Goal: Task Accomplishment & Management: Use online tool/utility

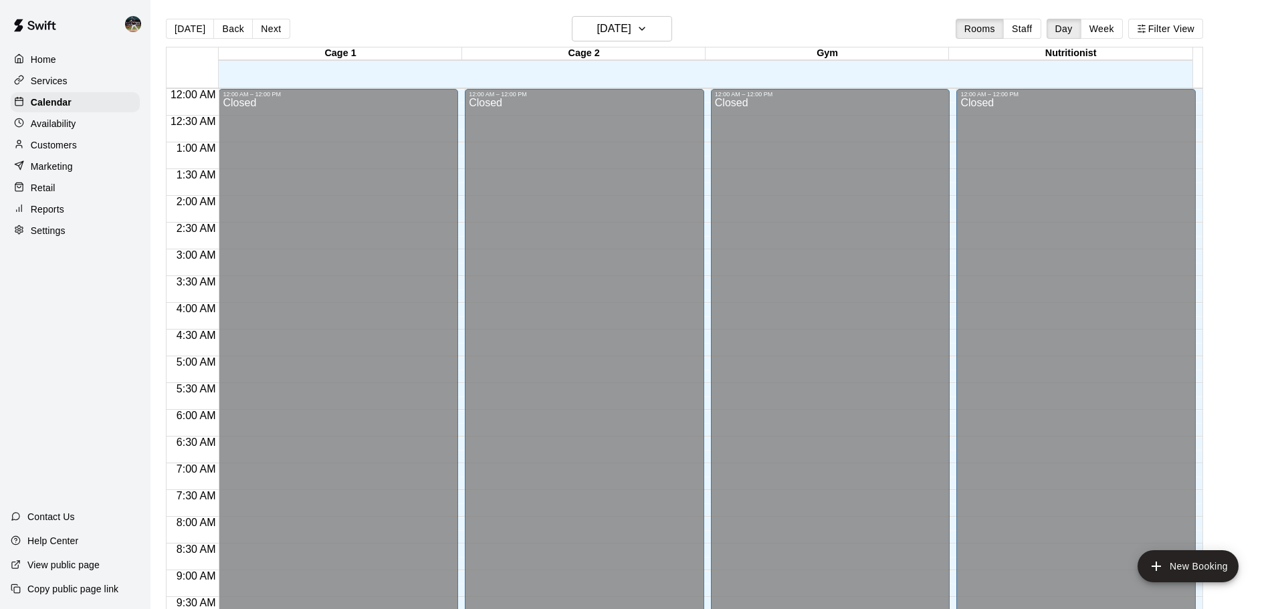
scroll to position [669, 0]
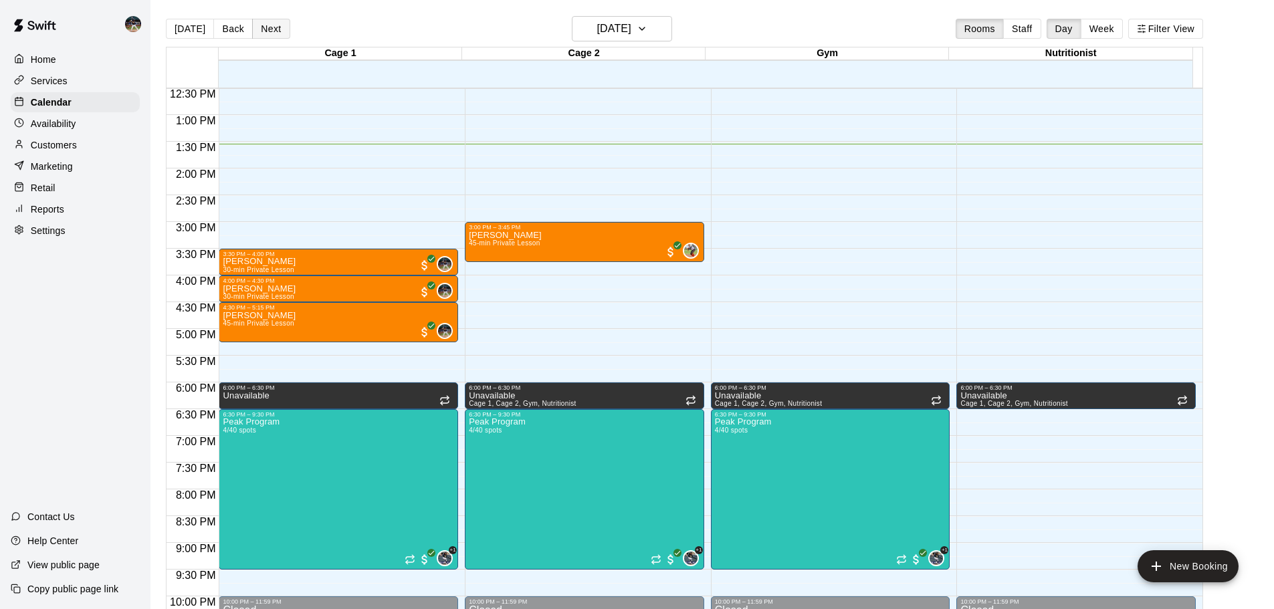
click at [279, 29] on button "Next" at bounding box center [270, 29] width 37 height 20
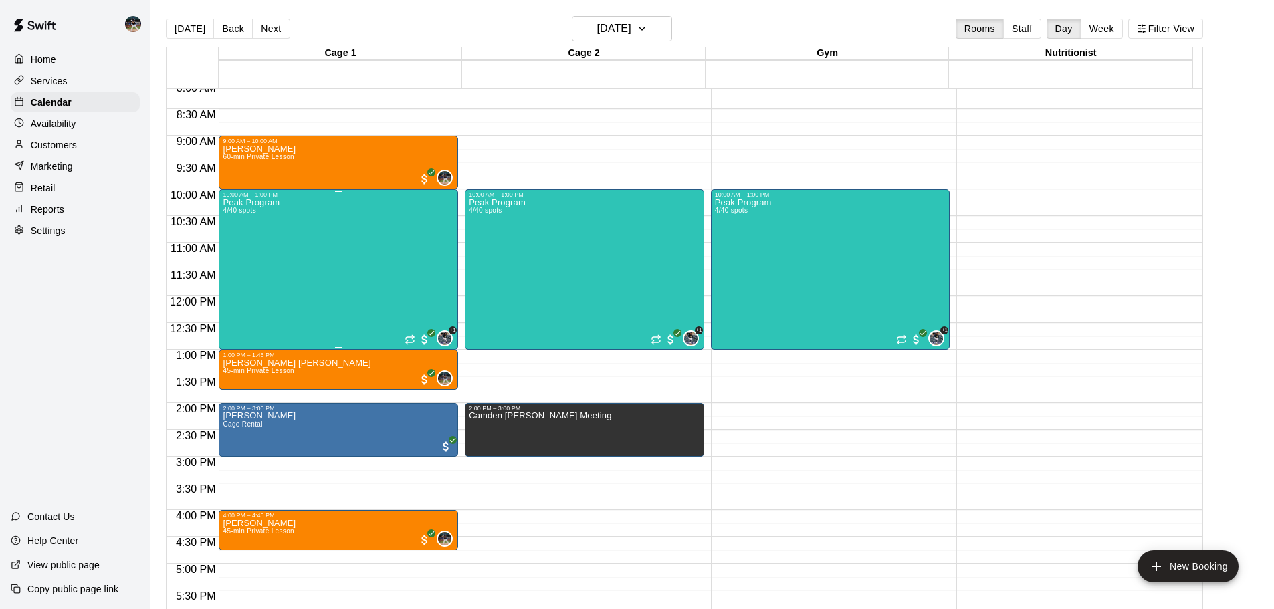
scroll to position [402, 0]
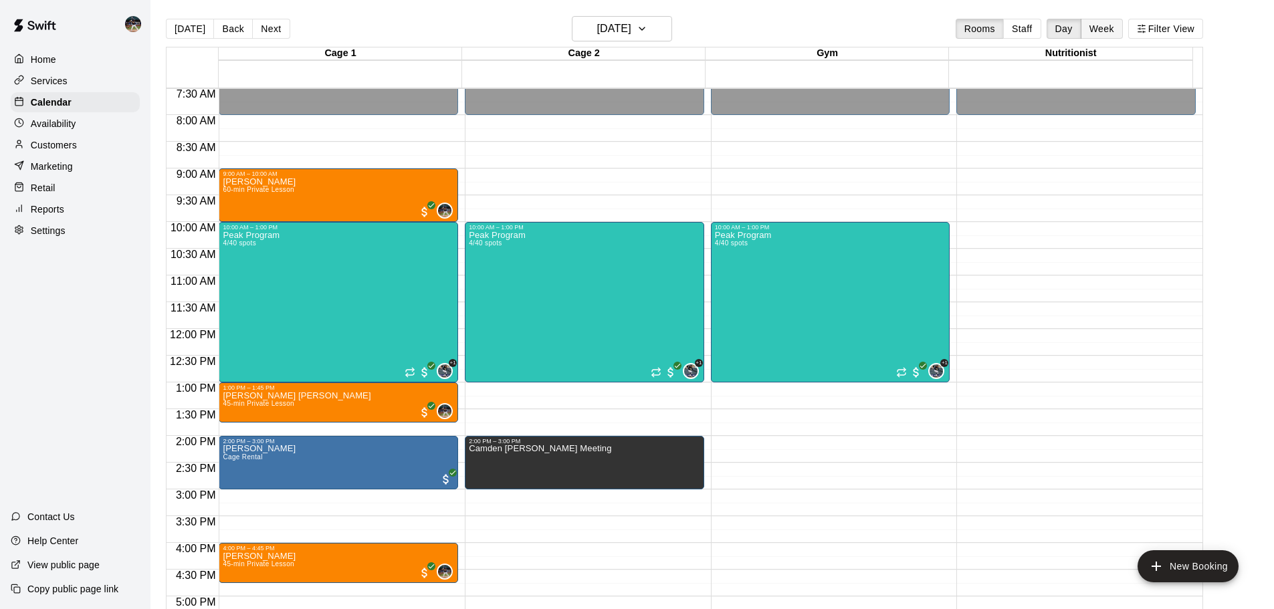
click at [1111, 20] on button "Week" at bounding box center [1102, 29] width 42 height 20
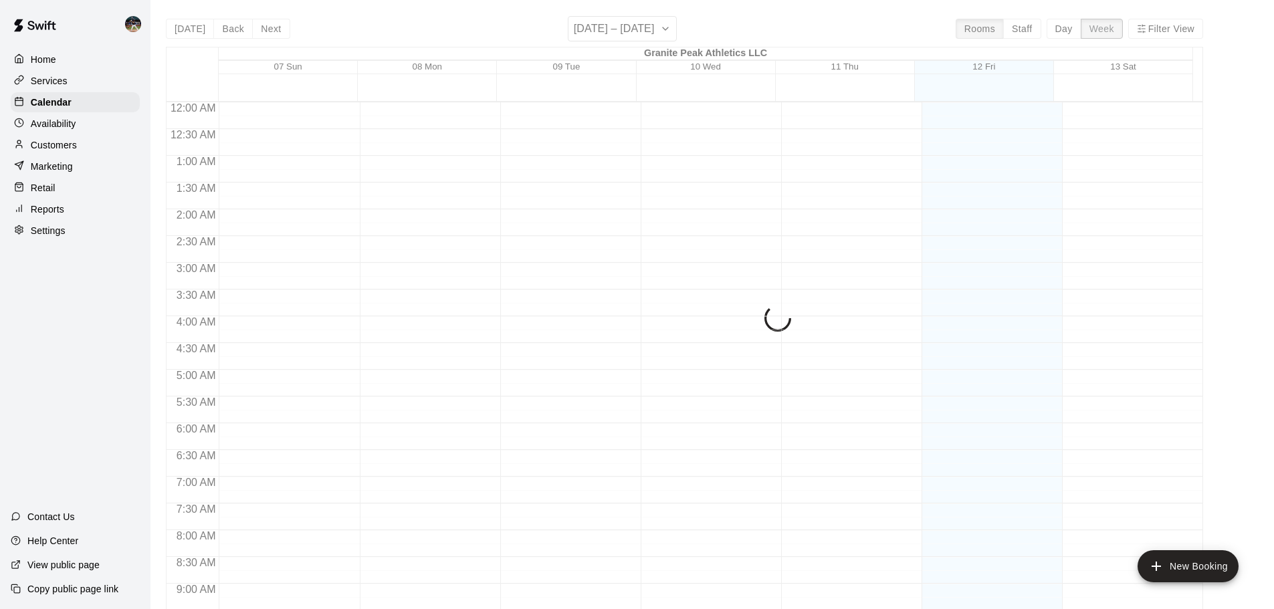
scroll to position [739, 0]
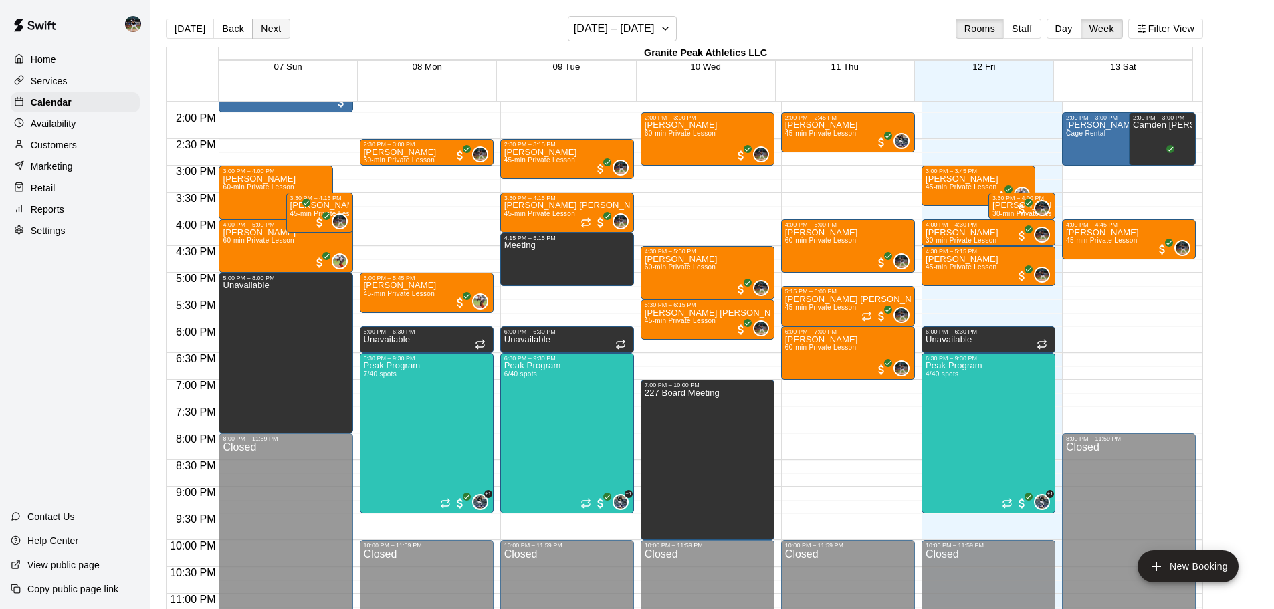
click at [271, 32] on button "Next" at bounding box center [270, 29] width 37 height 20
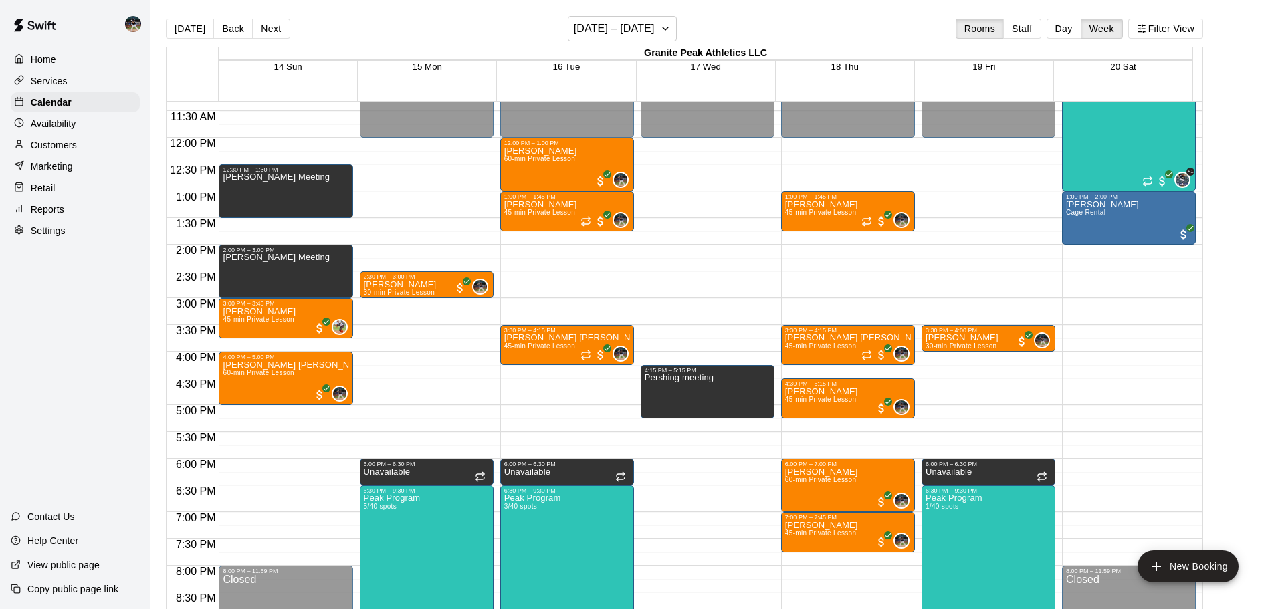
scroll to position [605, 0]
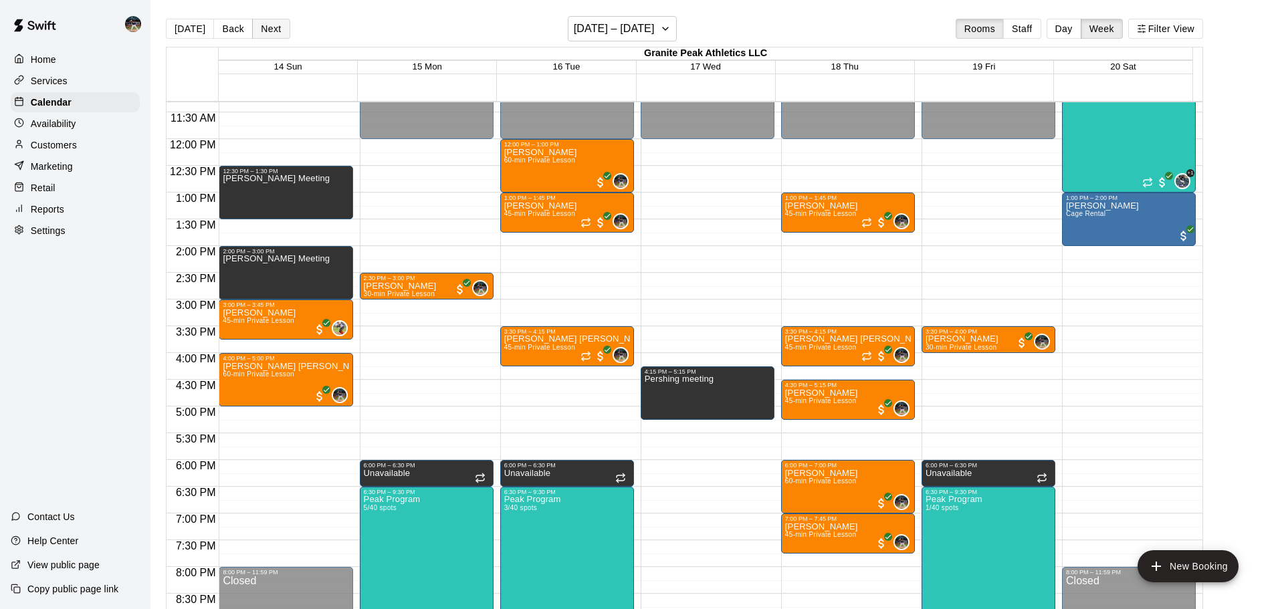
click at [263, 31] on button "Next" at bounding box center [270, 29] width 37 height 20
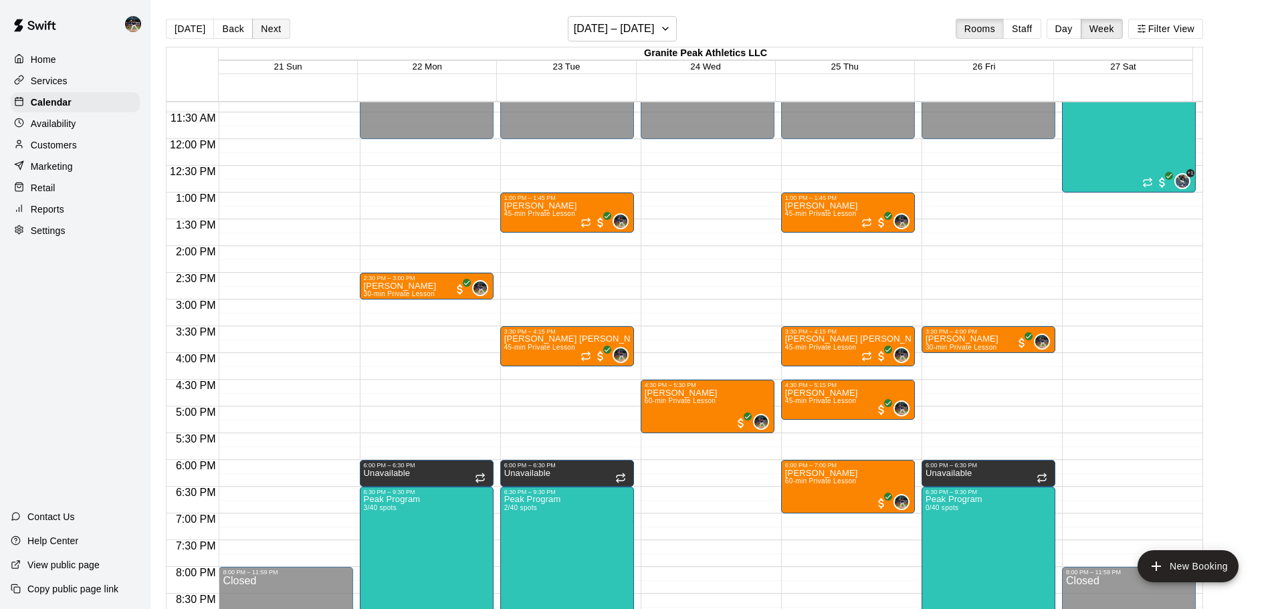
click at [263, 31] on button "Next" at bounding box center [270, 29] width 37 height 20
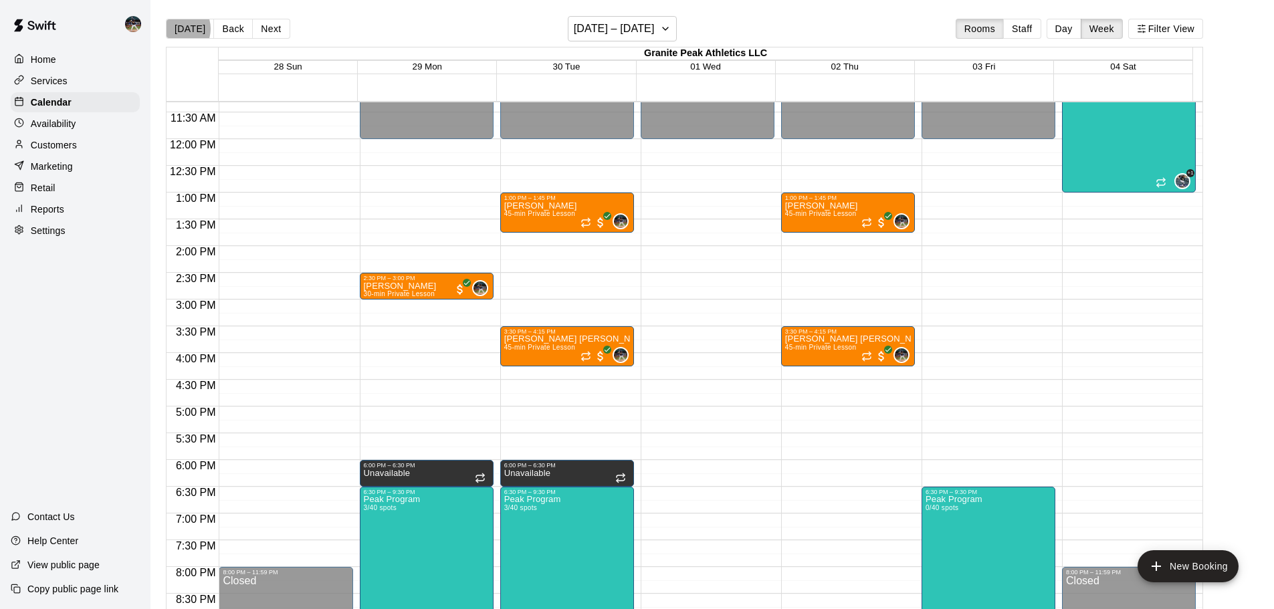
drag, startPoint x: 175, startPoint y: 29, endPoint x: 169, endPoint y: 49, distance: 20.9
click at [177, 27] on button "[DATE]" at bounding box center [190, 29] width 48 height 20
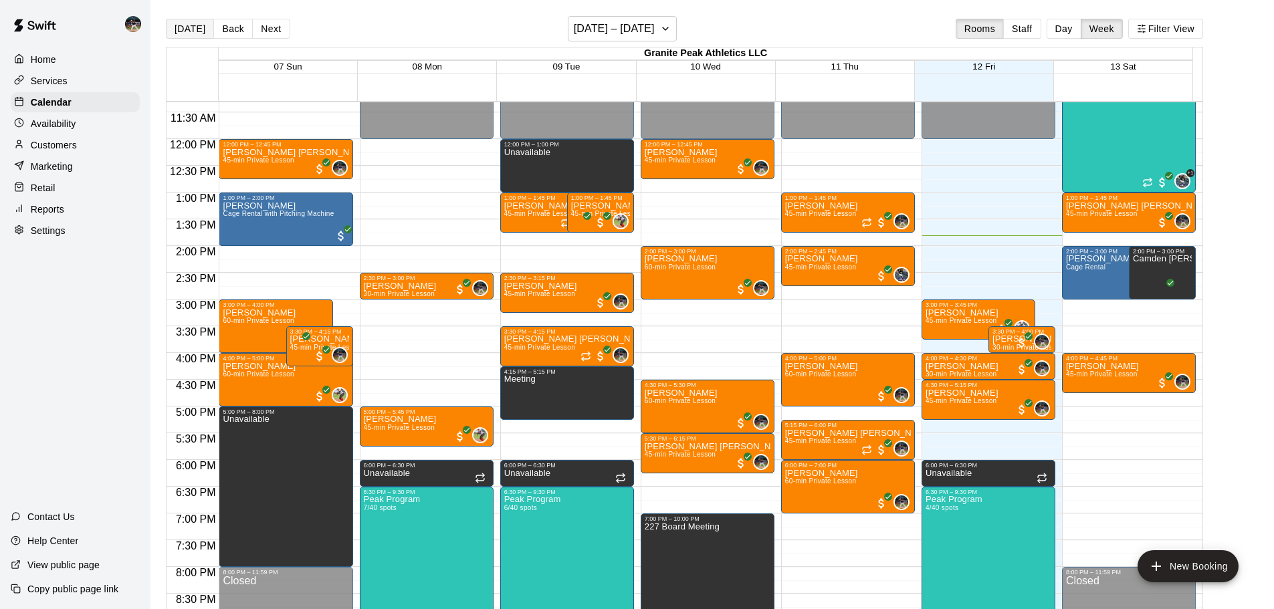
click at [180, 29] on button "[DATE]" at bounding box center [190, 29] width 48 height 20
click at [1081, 30] on button "Day" at bounding box center [1064, 29] width 35 height 20
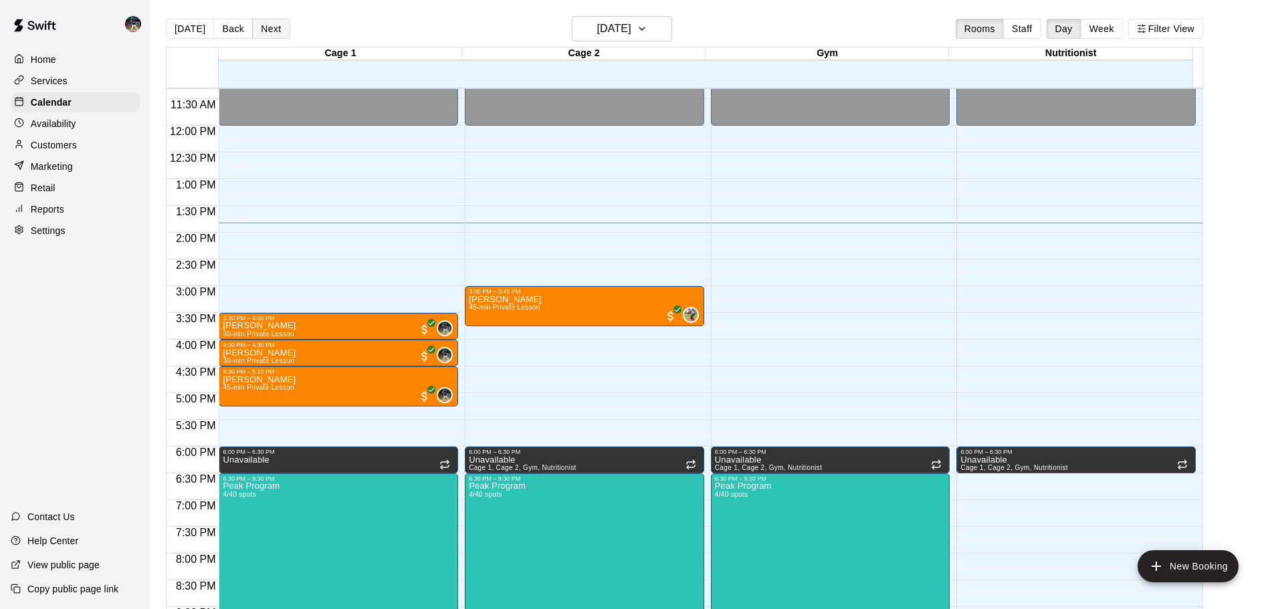
click at [269, 33] on button "Next" at bounding box center [270, 29] width 37 height 20
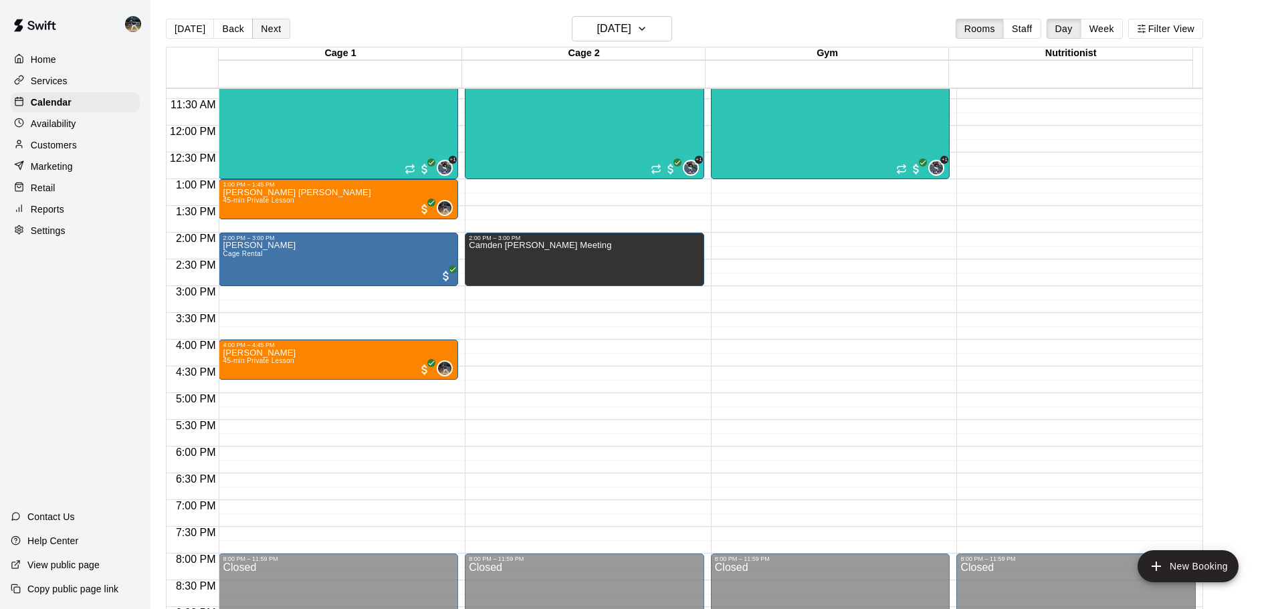
click at [269, 33] on button "Next" at bounding box center [270, 29] width 37 height 20
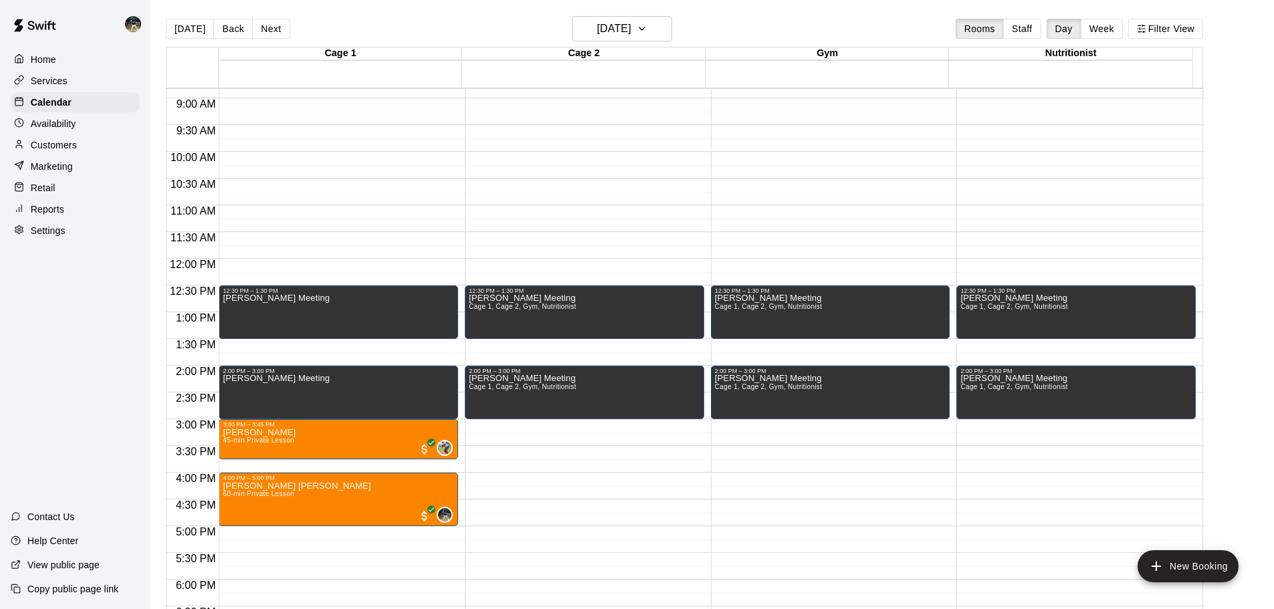
scroll to position [471, 0]
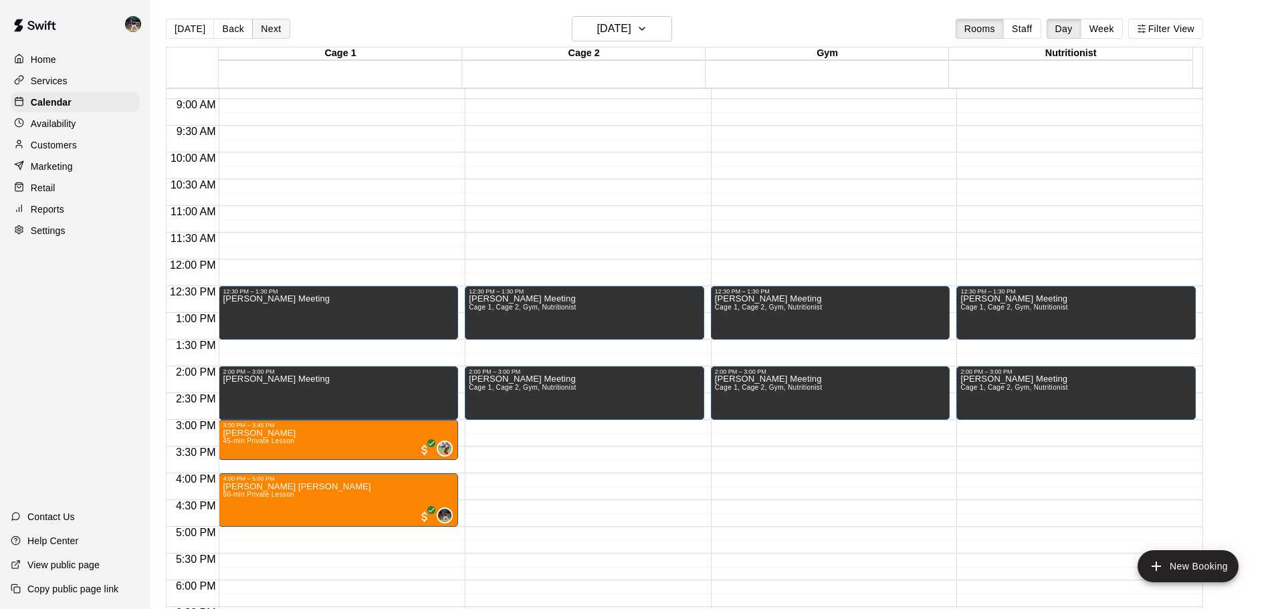
click at [276, 35] on button "Next" at bounding box center [270, 29] width 37 height 20
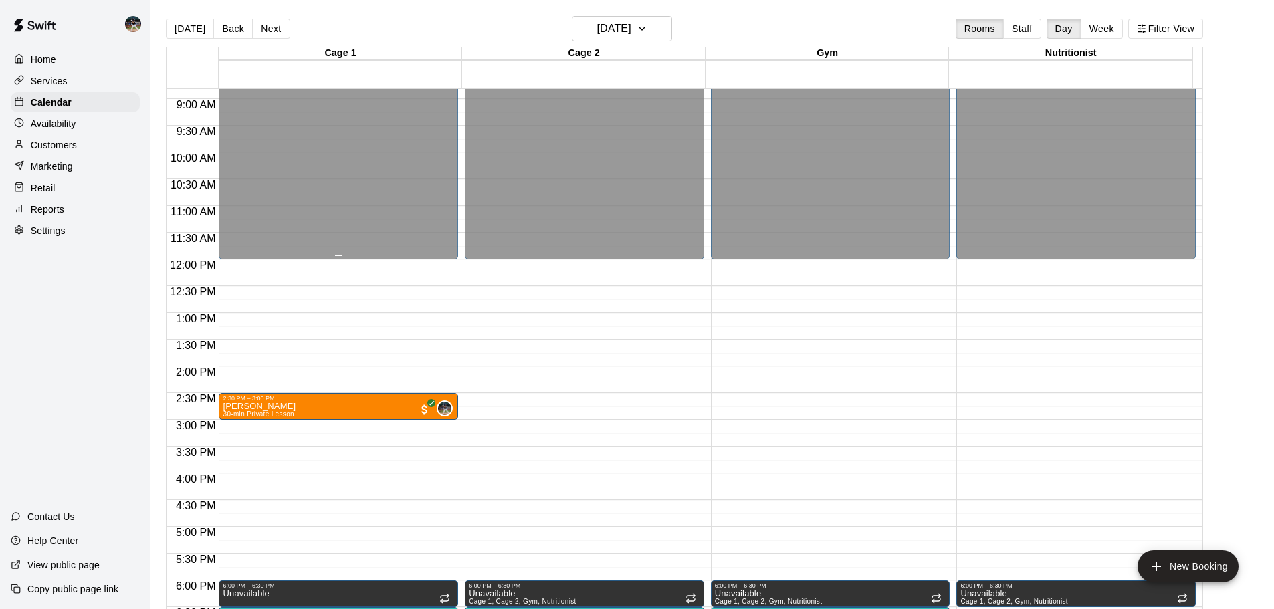
scroll to position [538, 0]
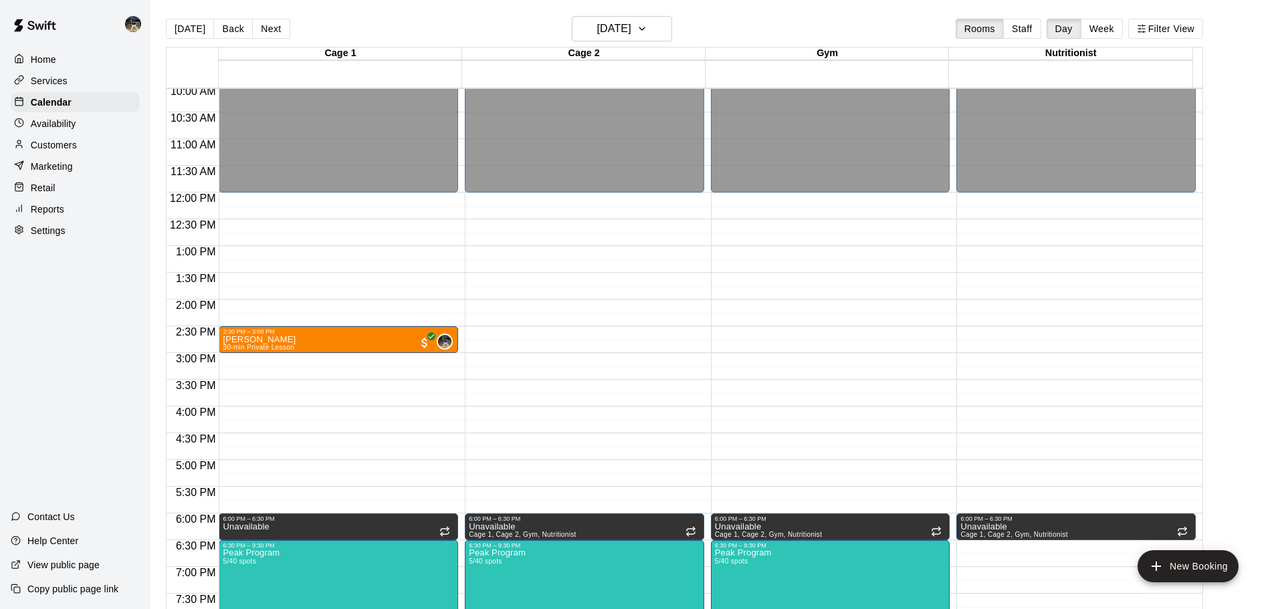
drag, startPoint x: 278, startPoint y: 35, endPoint x: 284, endPoint y: 19, distance: 17.4
click at [283, 21] on button "Next" at bounding box center [270, 29] width 37 height 20
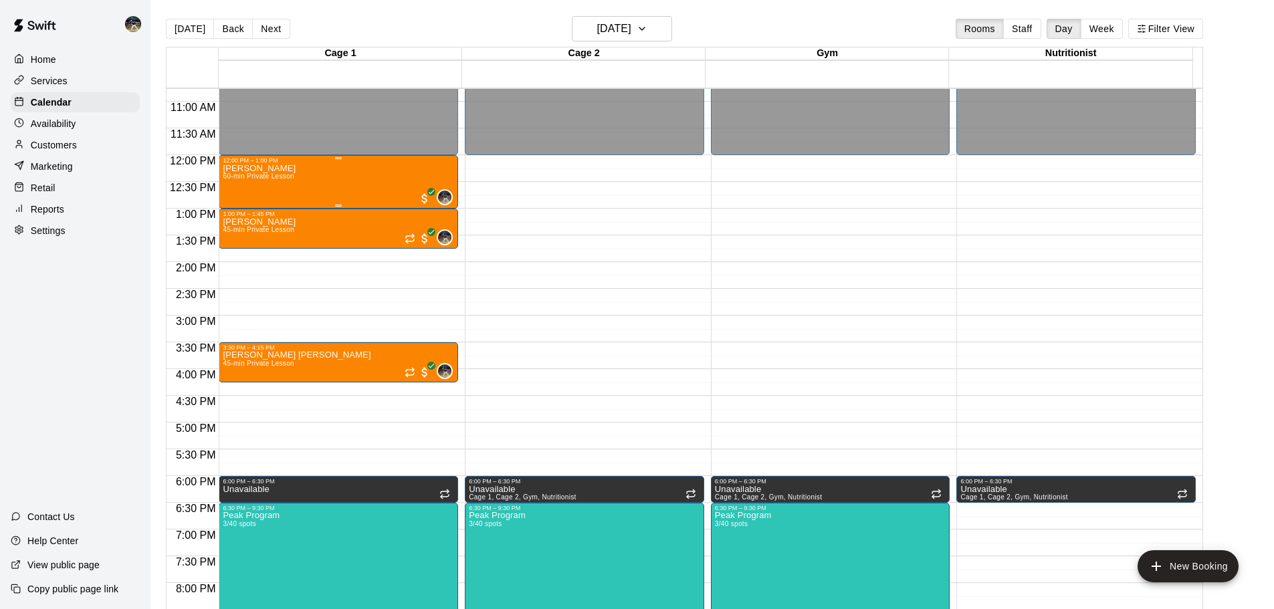
scroll to position [605, 0]
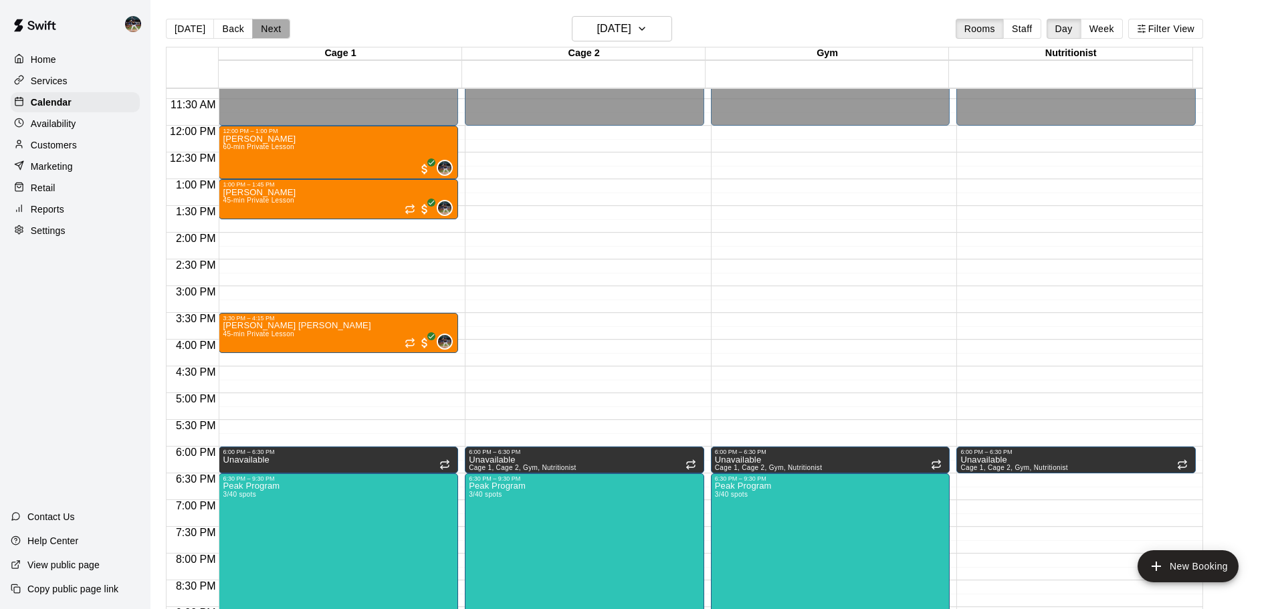
click at [252, 21] on button "Next" at bounding box center [270, 29] width 37 height 20
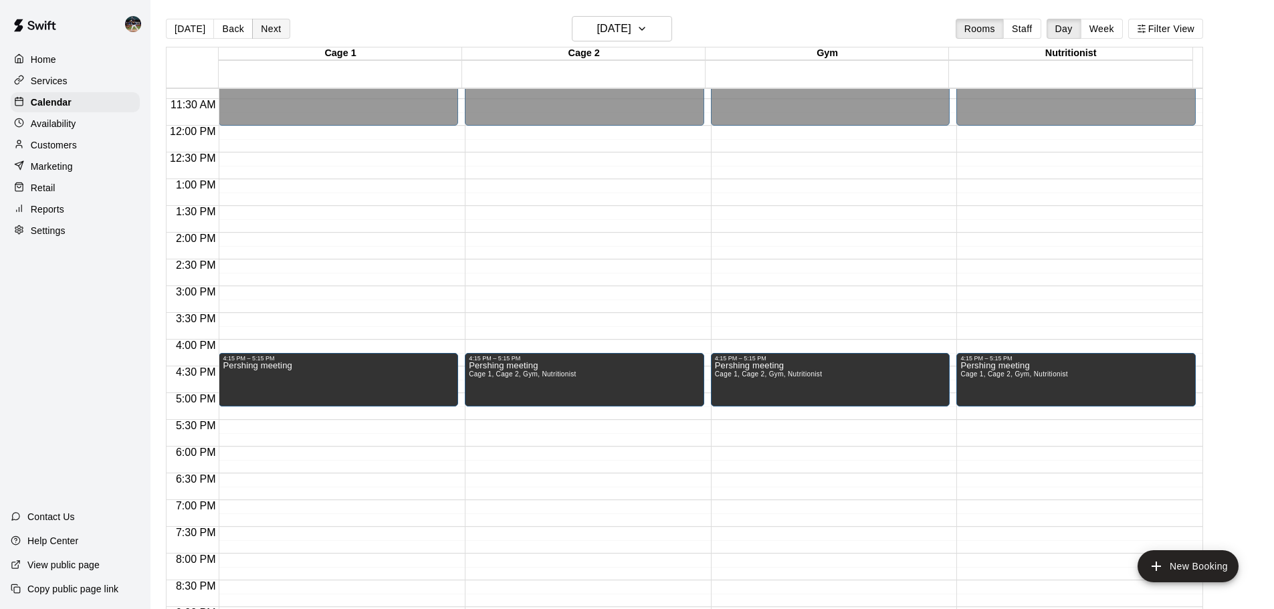
click at [264, 27] on button "Next" at bounding box center [270, 29] width 37 height 20
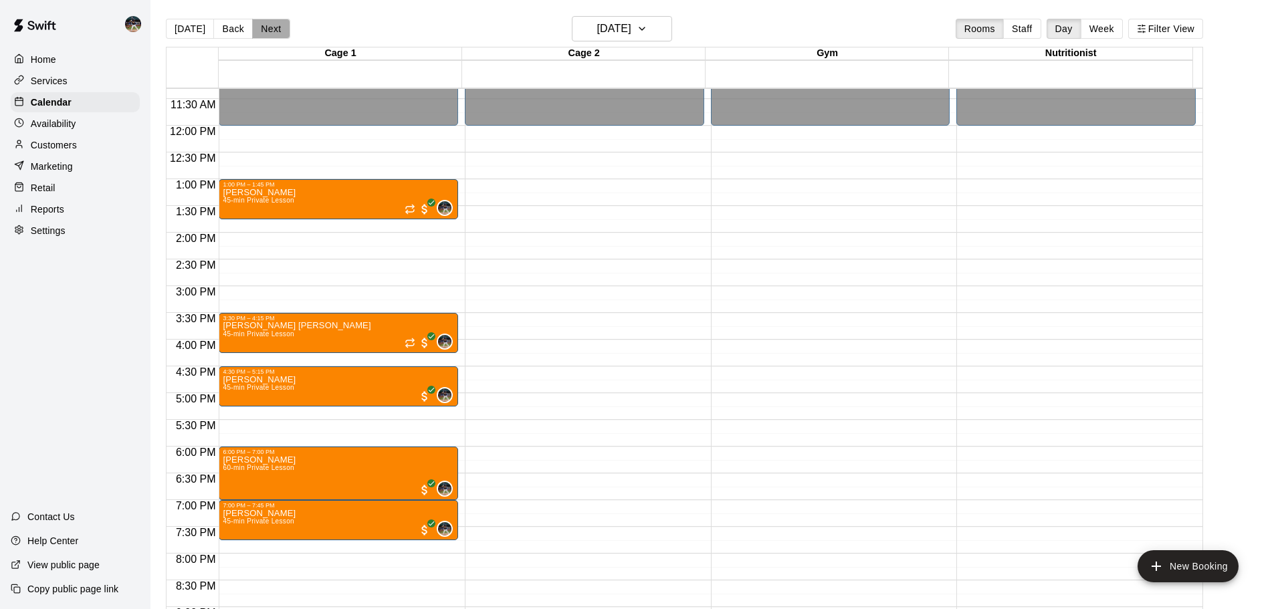
click at [264, 25] on button "Next" at bounding box center [270, 29] width 37 height 20
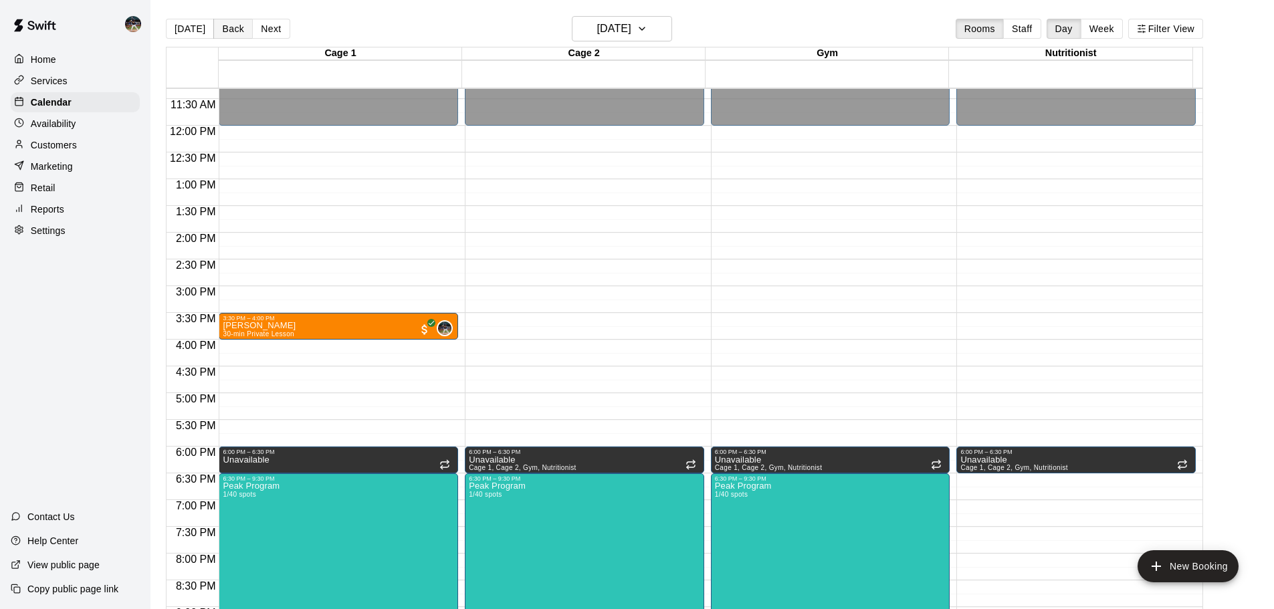
click at [215, 26] on button "Back" at bounding box center [232, 29] width 39 height 20
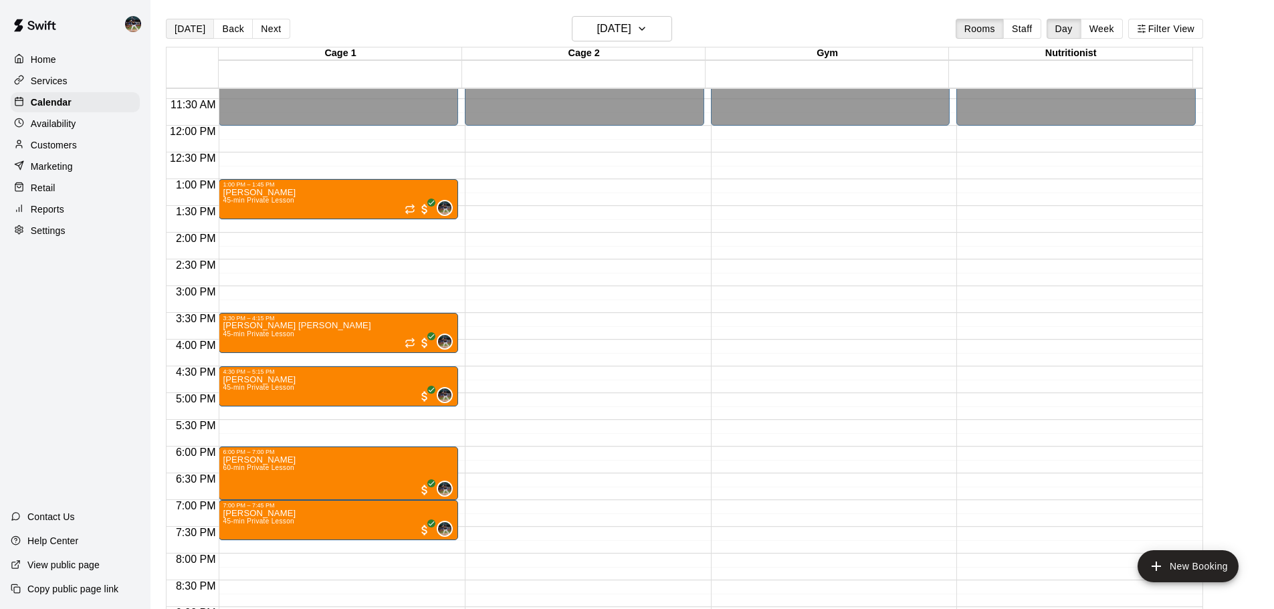
click at [180, 25] on button "[DATE]" at bounding box center [190, 29] width 48 height 20
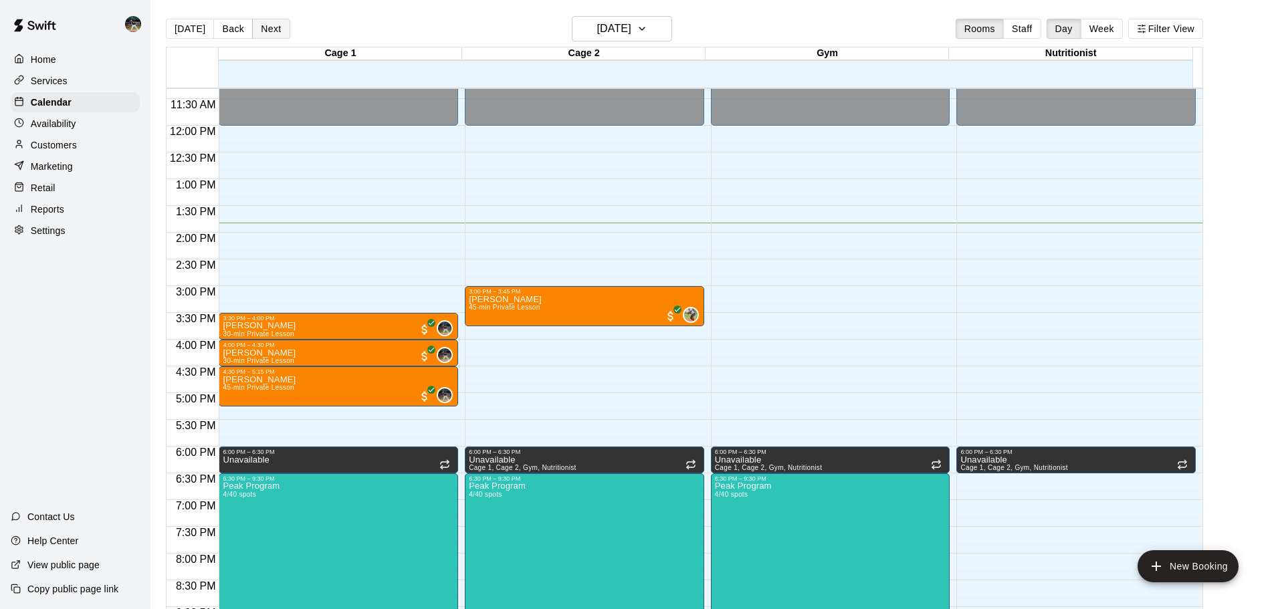
click at [278, 37] on div "[DATE] Back [DATE][DATE] Rooms Staff Day Week Filter View" at bounding box center [684, 31] width 1037 height 31
click at [275, 31] on button "Next" at bounding box center [270, 29] width 37 height 20
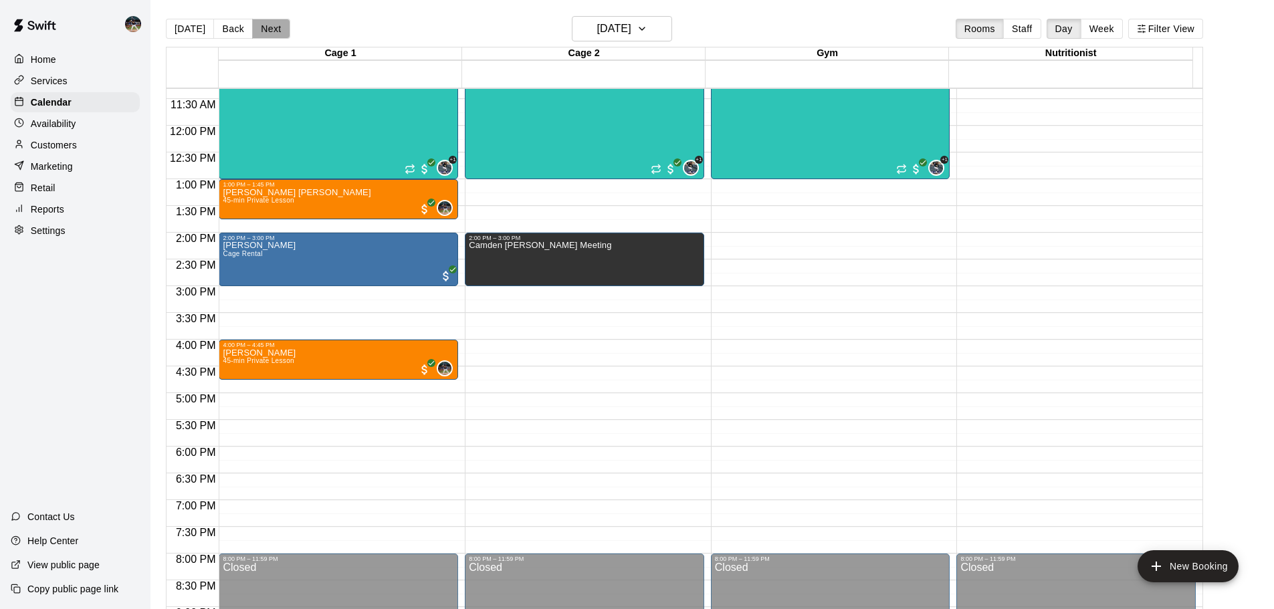
click at [276, 31] on button "Next" at bounding box center [270, 29] width 37 height 20
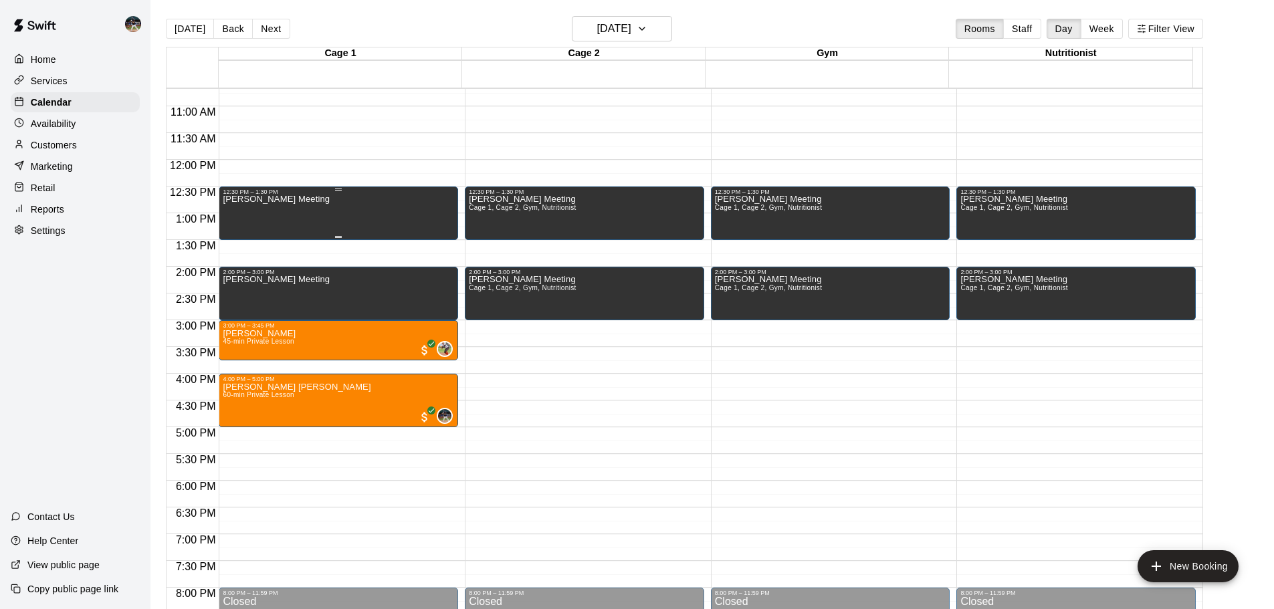
scroll to position [538, 0]
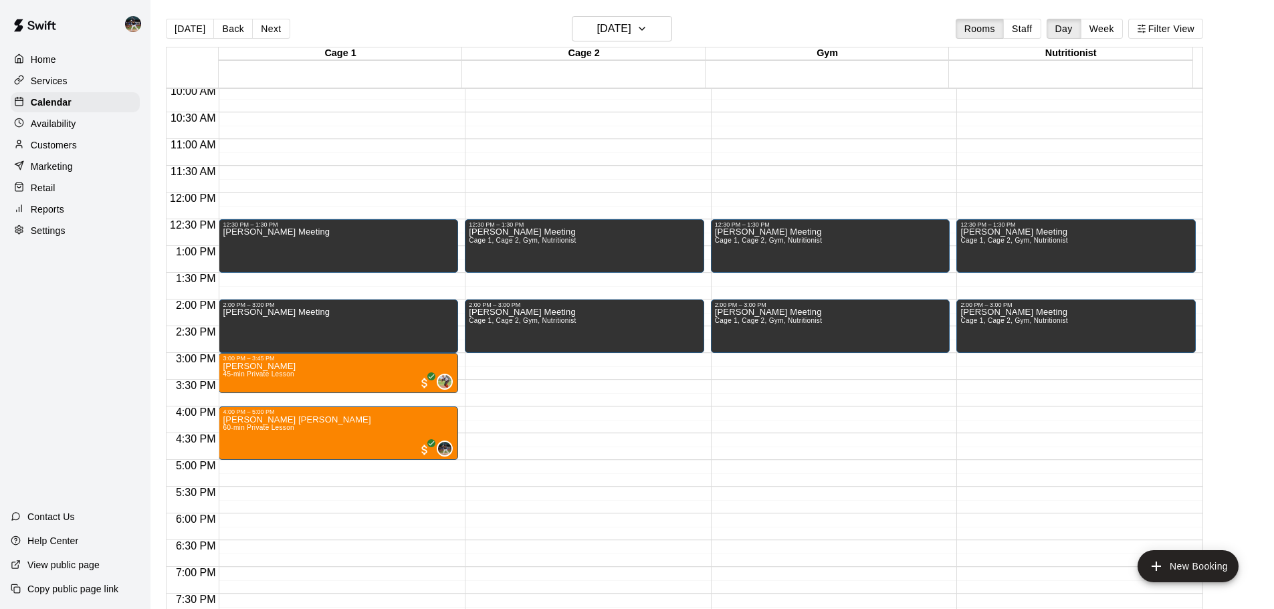
click at [276, 15] on main "[DATE] Back [DATE][DATE] Rooms Staff Day Week Filter View Cage 1 14 Sun Cage 2 …" at bounding box center [711, 315] width 1123 height 631
click at [272, 21] on button "Next" at bounding box center [270, 29] width 37 height 20
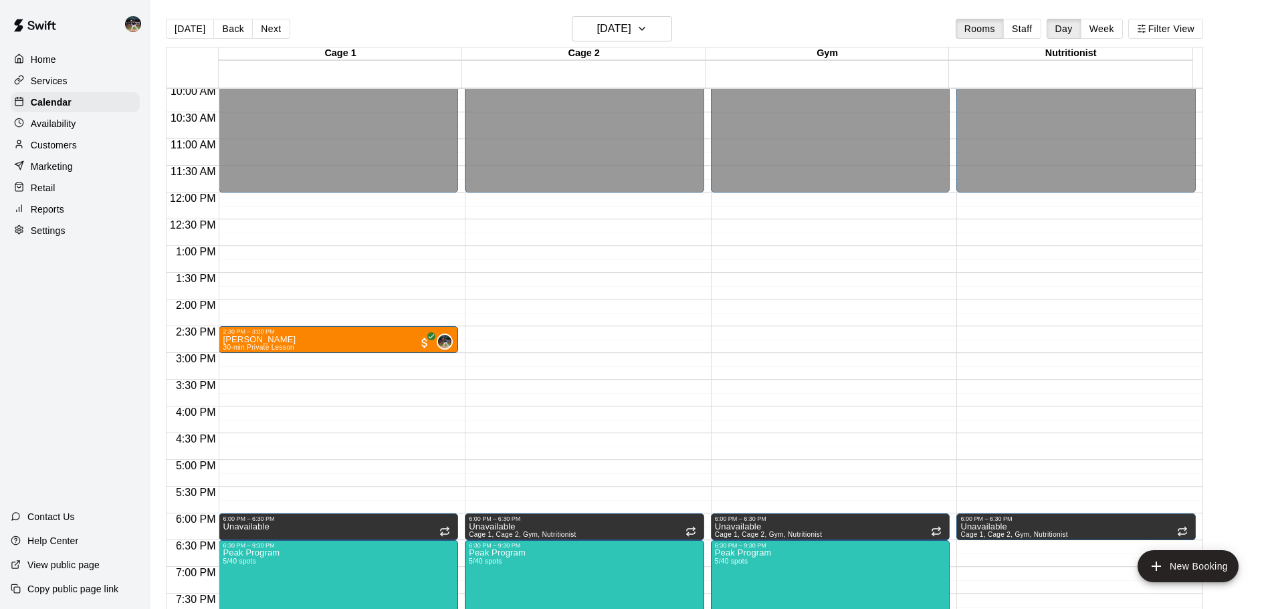
drag, startPoint x: 269, startPoint y: 27, endPoint x: 271, endPoint y: 35, distance: 8.3
click at [270, 33] on button "Next" at bounding box center [270, 29] width 37 height 20
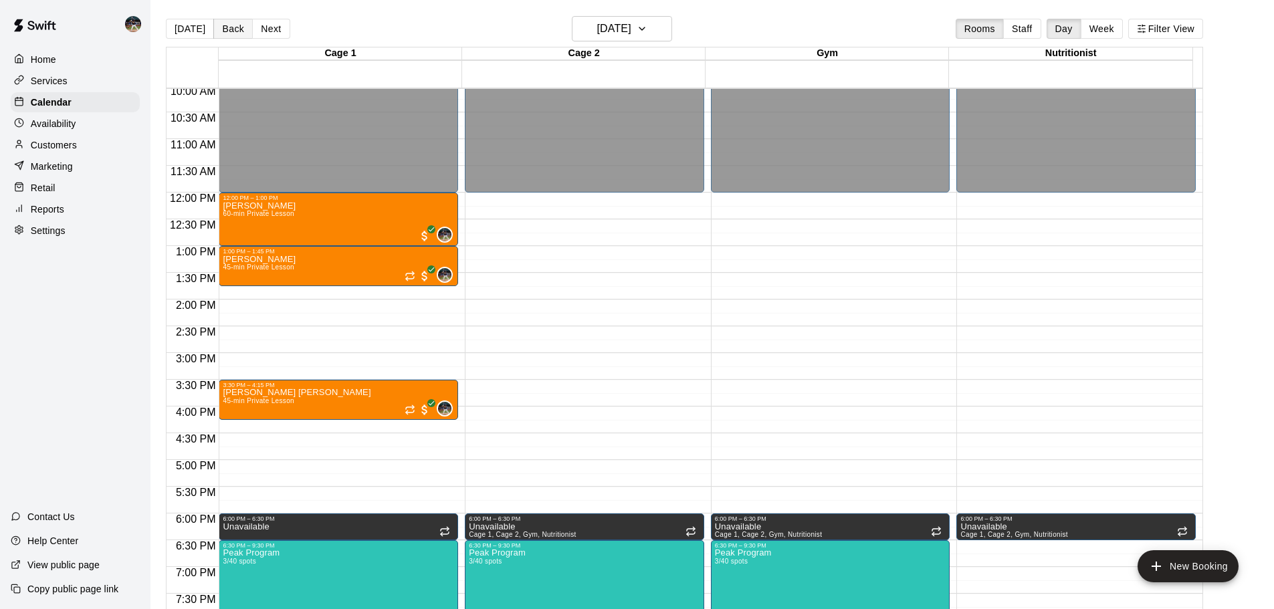
click at [238, 25] on button "Back" at bounding box center [232, 29] width 39 height 20
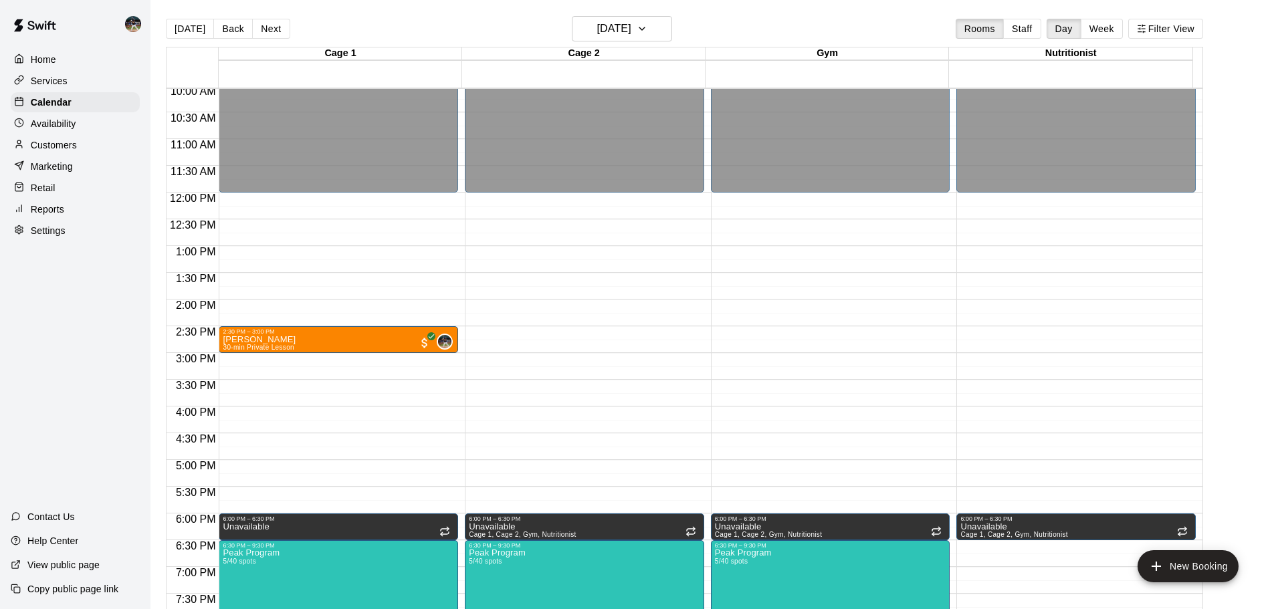
click at [100, 208] on div "Reports" at bounding box center [75, 209] width 129 height 20
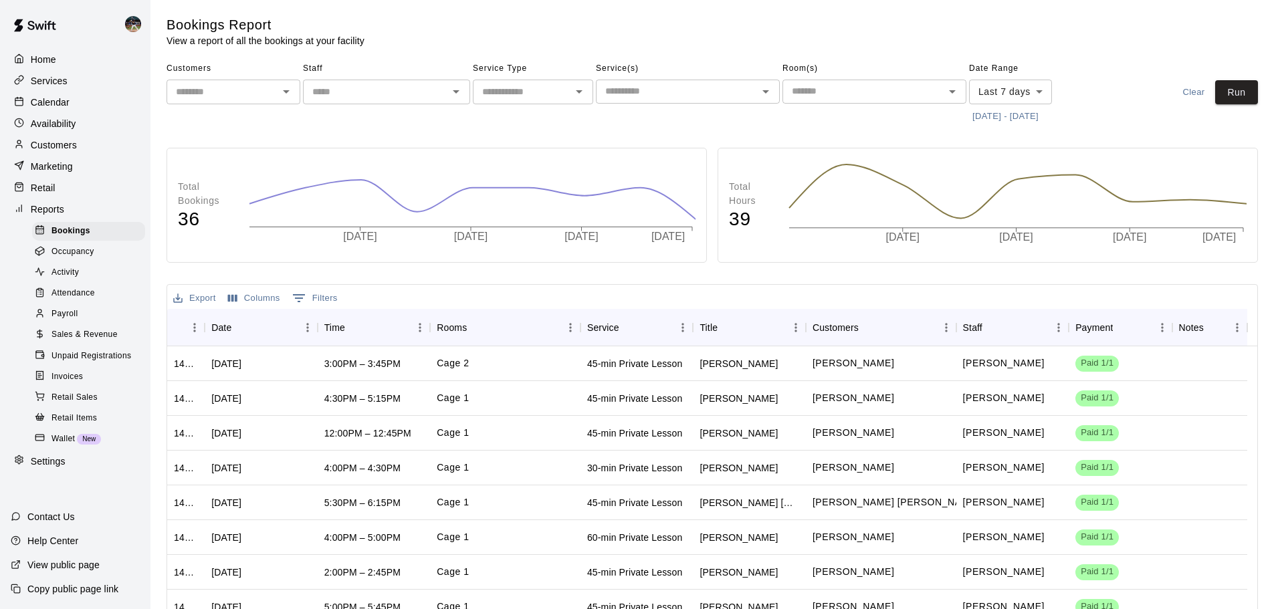
click at [94, 344] on div "Sales & Revenue" at bounding box center [88, 335] width 113 height 19
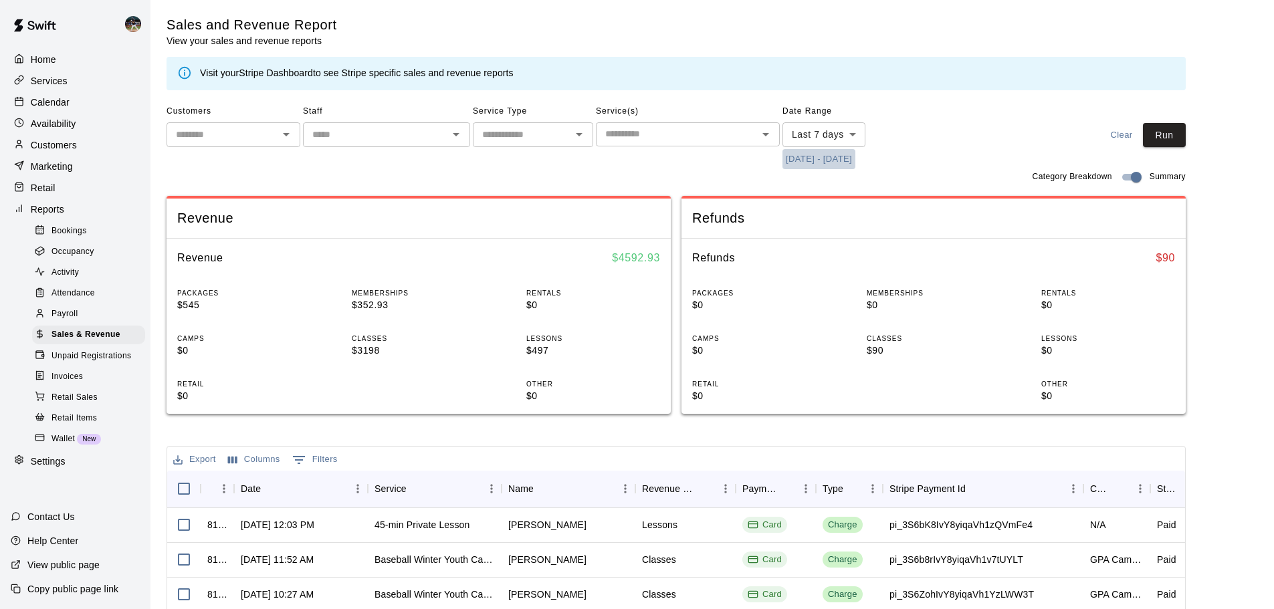
click at [823, 169] on button "[DATE] - [DATE]" at bounding box center [818, 159] width 73 height 21
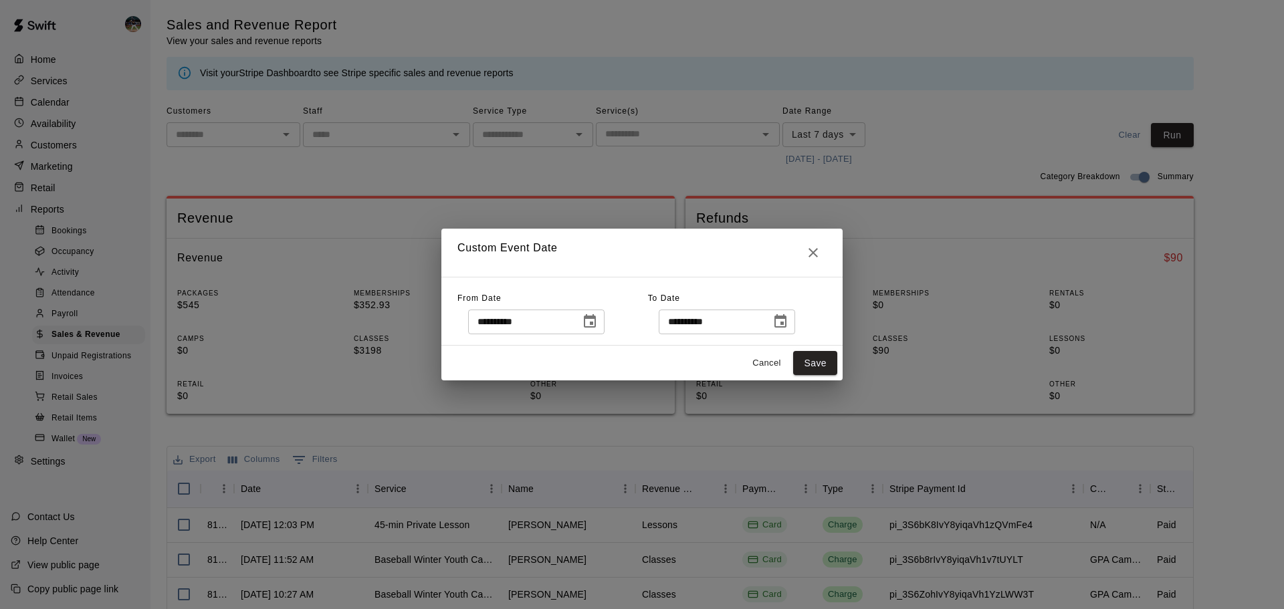
click at [598, 324] on icon "Choose date, selected date is Sep 5, 2025" at bounding box center [590, 322] width 16 height 16
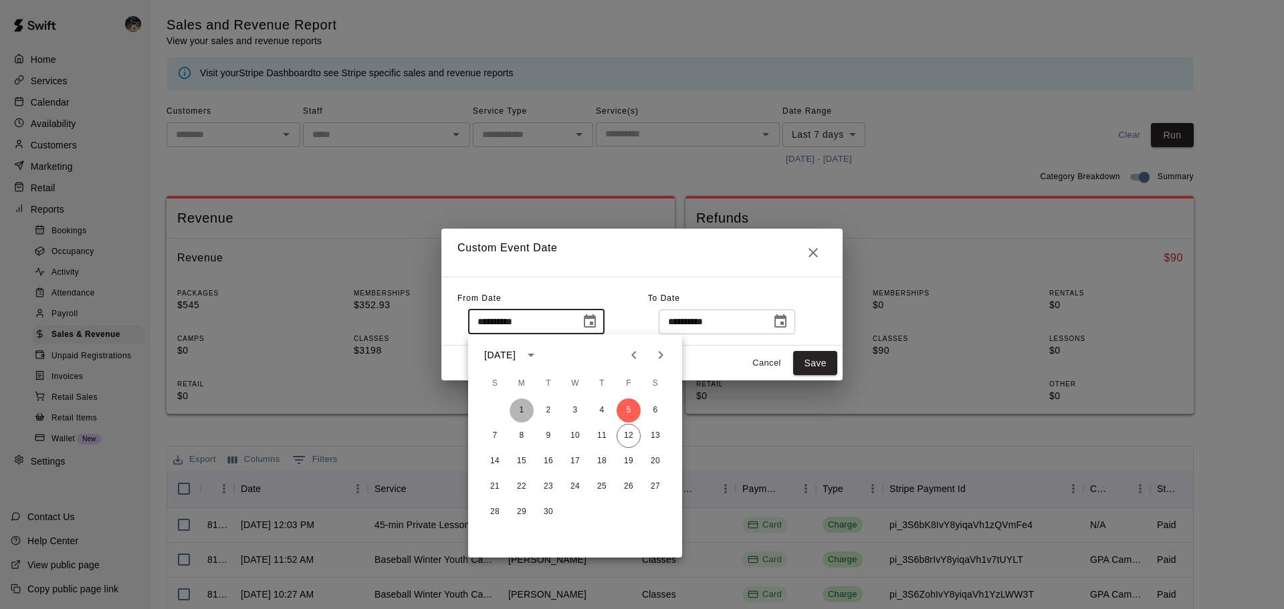
click at [517, 407] on button "1" at bounding box center [522, 411] width 24 height 24
type input "**********"
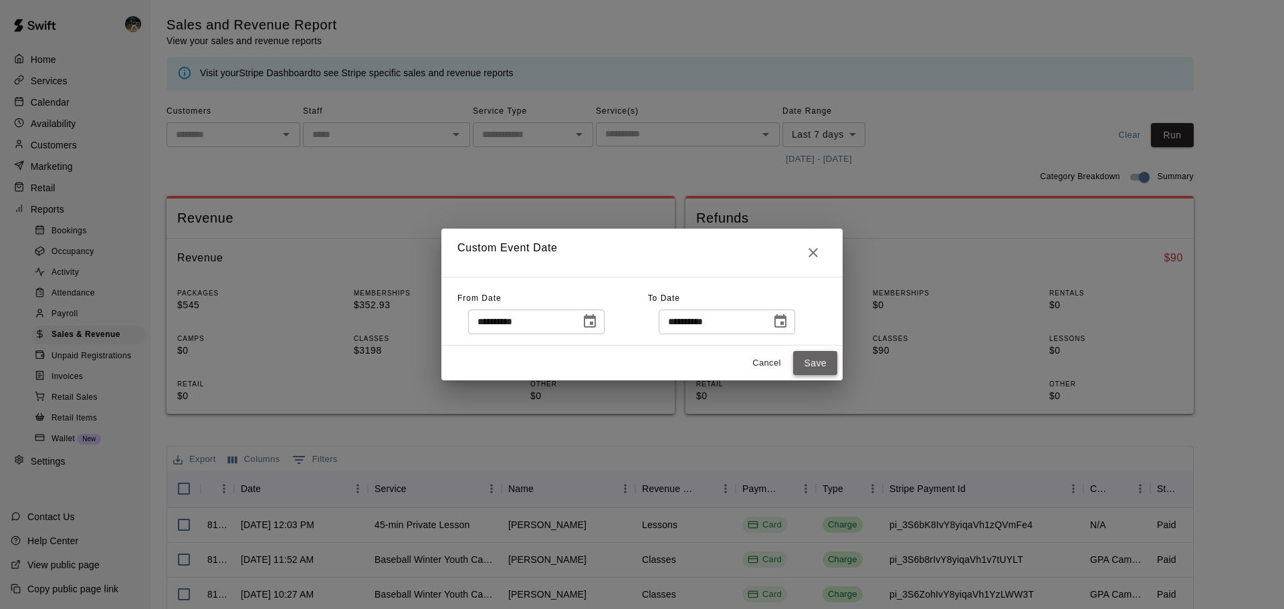
click at [792, 371] on div "Cancel Save" at bounding box center [641, 363] width 401 height 35
click at [830, 362] on button "Save" at bounding box center [815, 363] width 44 height 25
type input "******"
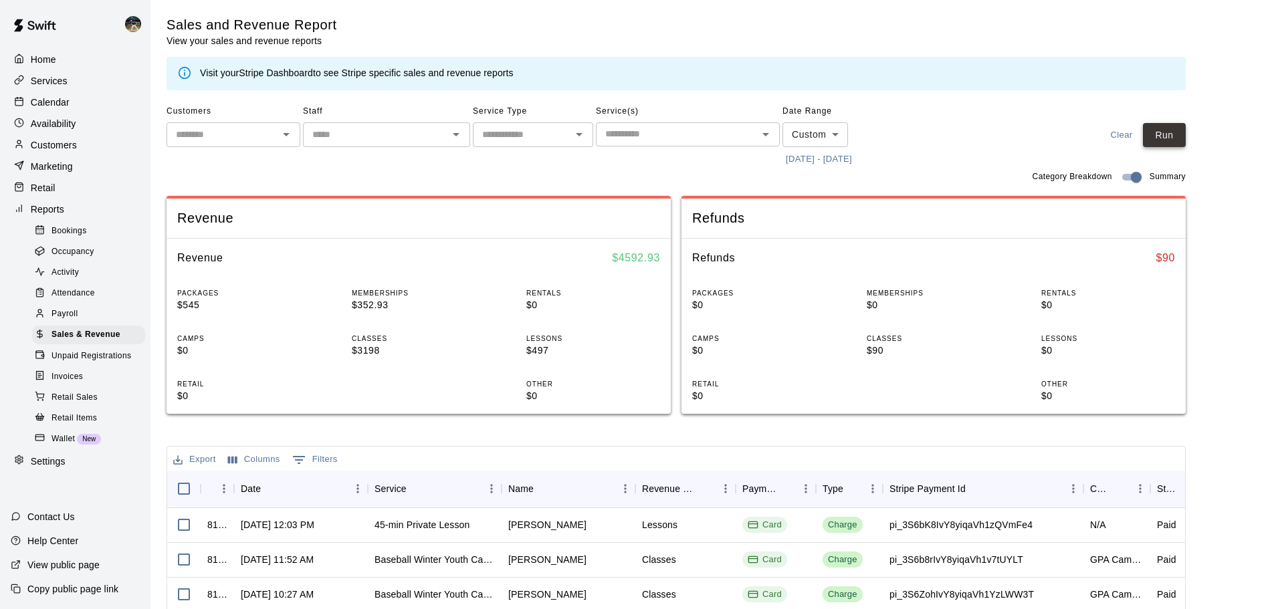
click at [1184, 140] on button "Run" at bounding box center [1164, 135] width 43 height 25
click at [88, 112] on div "Calendar" at bounding box center [75, 102] width 129 height 20
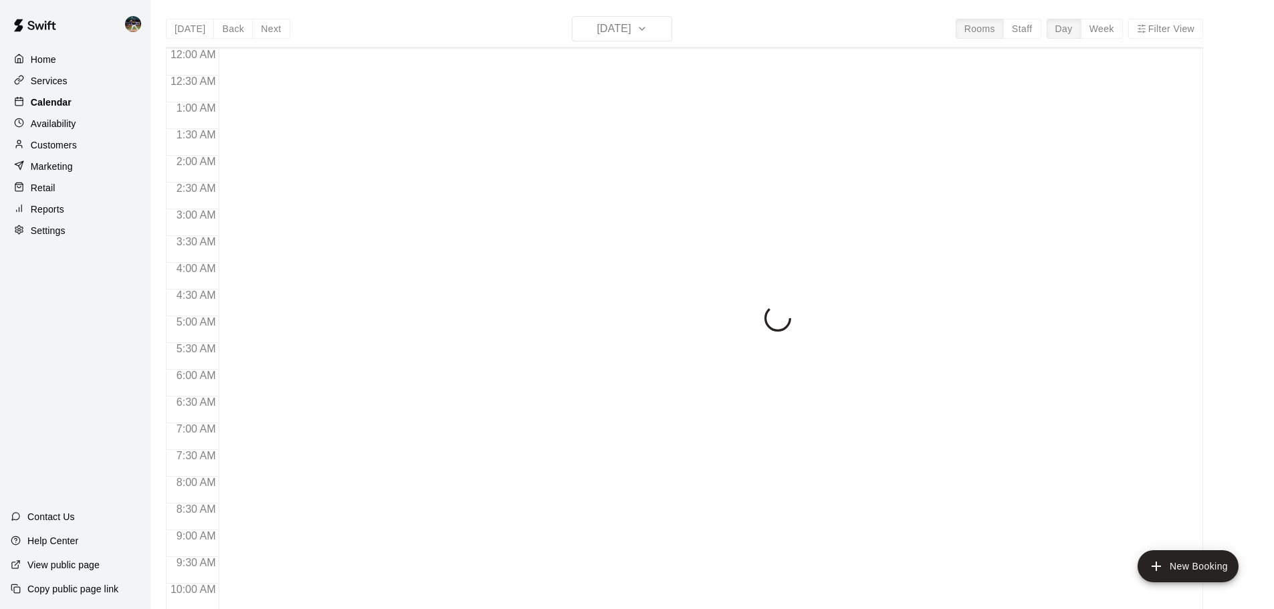
scroll to position [708, 0]
